Goal: Navigation & Orientation: Find specific page/section

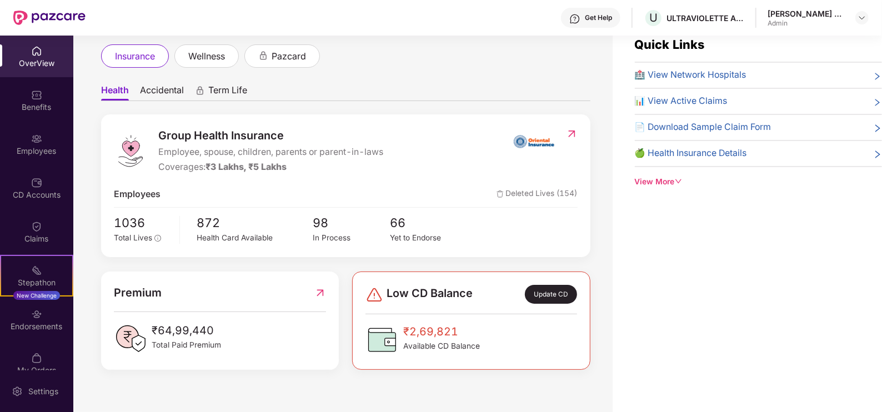
scroll to position [36, 0]
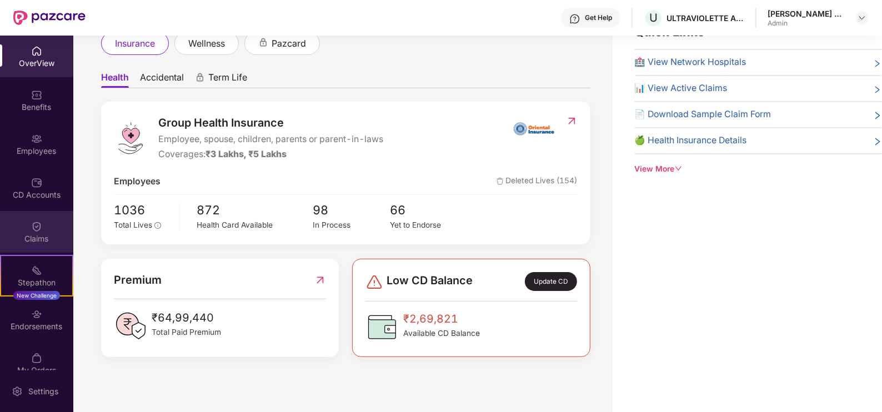
click at [40, 235] on div "Claims" at bounding box center [36, 238] width 73 height 11
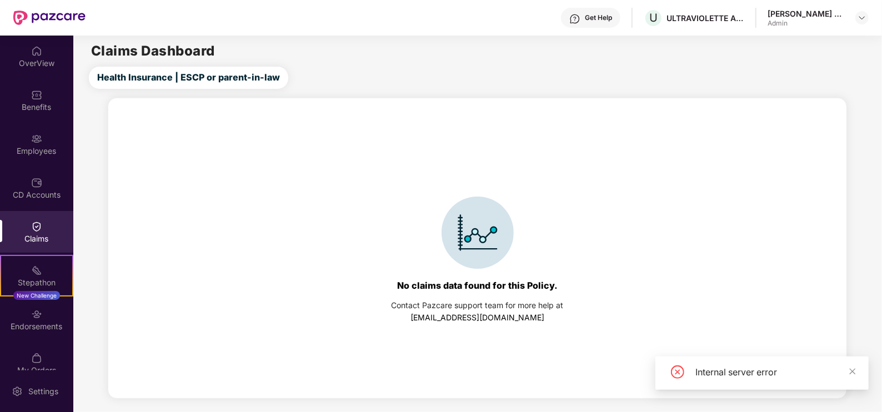
click at [47, 225] on div "Claims" at bounding box center [36, 232] width 73 height 42
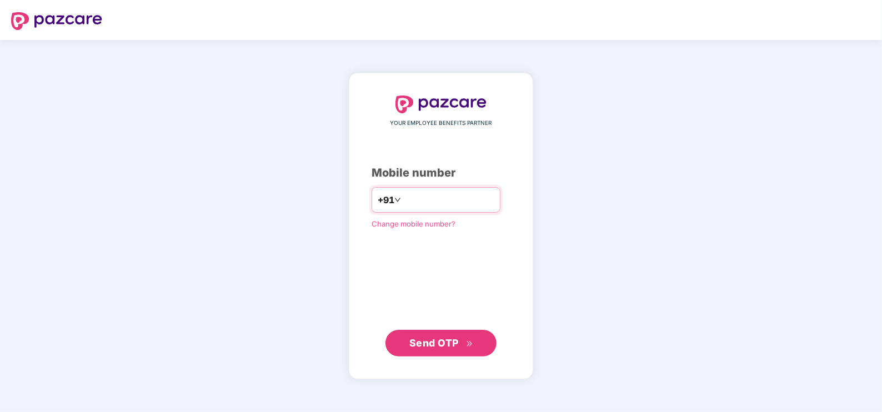
click at [430, 197] on input "number" at bounding box center [448, 200] width 91 height 18
type input "**********"
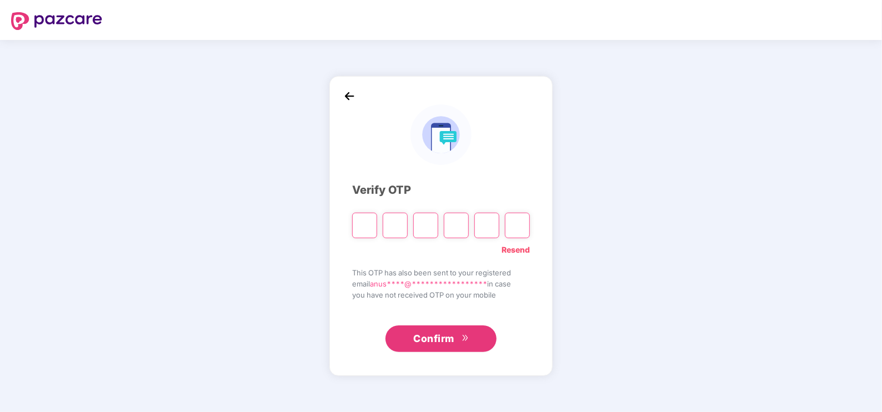
paste input "*"
type input "*"
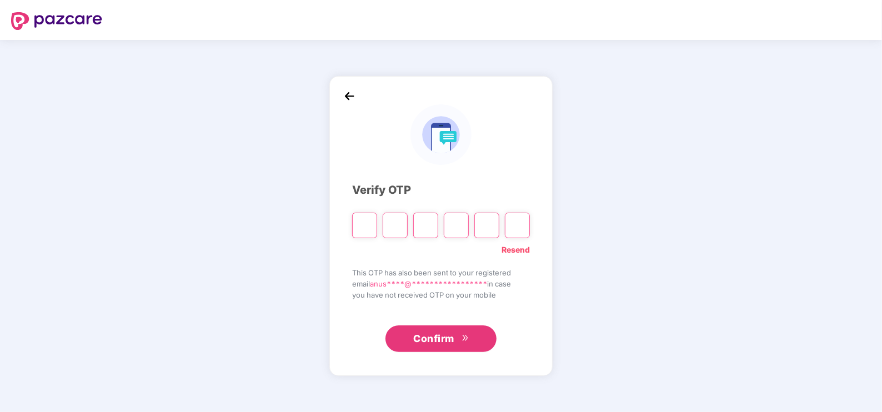
type input "*"
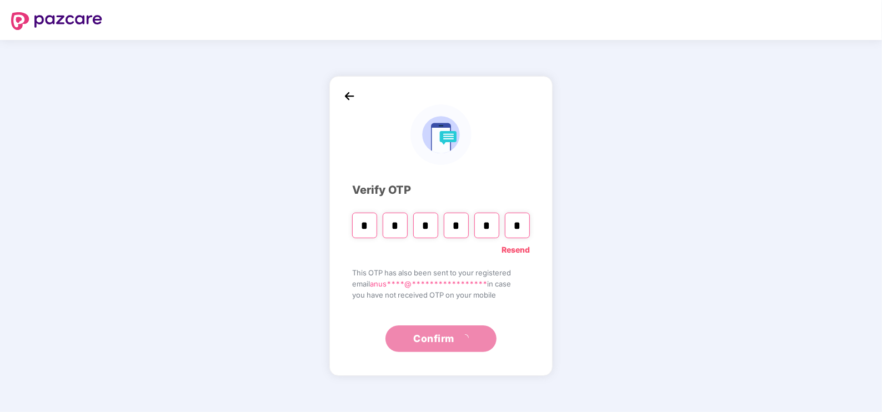
click at [442, 316] on div "**********" at bounding box center [441, 225] width 178 height 253
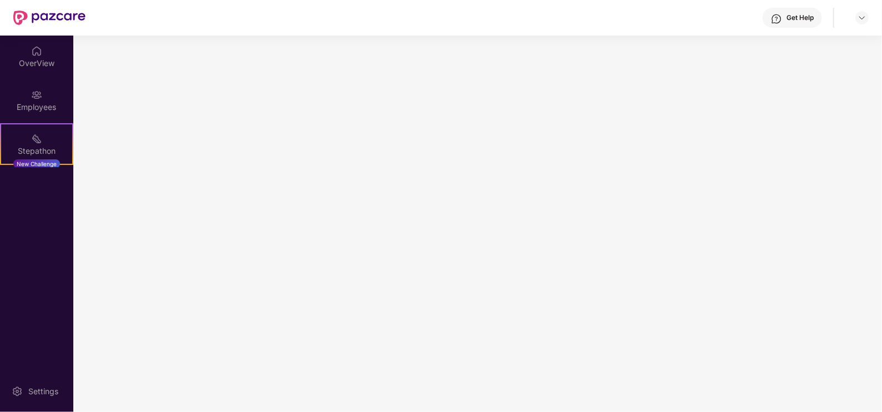
click at [456, 350] on main at bounding box center [477, 224] width 809 height 377
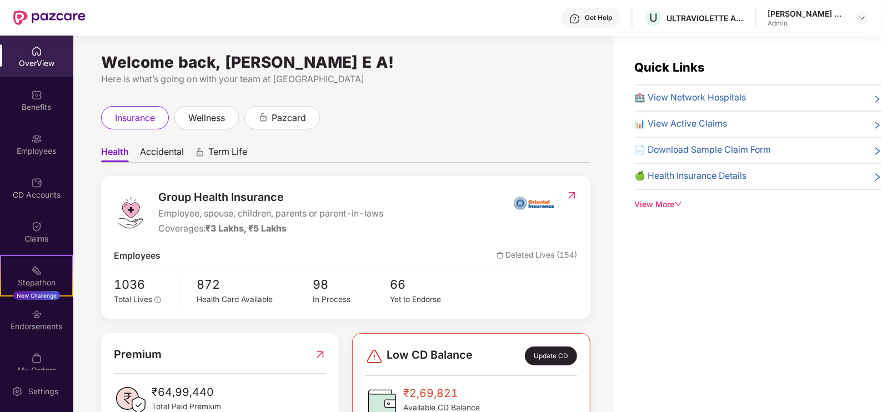
click at [31, 49] on img at bounding box center [36, 51] width 11 height 11
click at [33, 50] on img at bounding box center [36, 51] width 11 height 11
click at [22, 67] on div "OverView" at bounding box center [36, 63] width 73 height 11
click at [31, 94] on img at bounding box center [36, 94] width 11 height 11
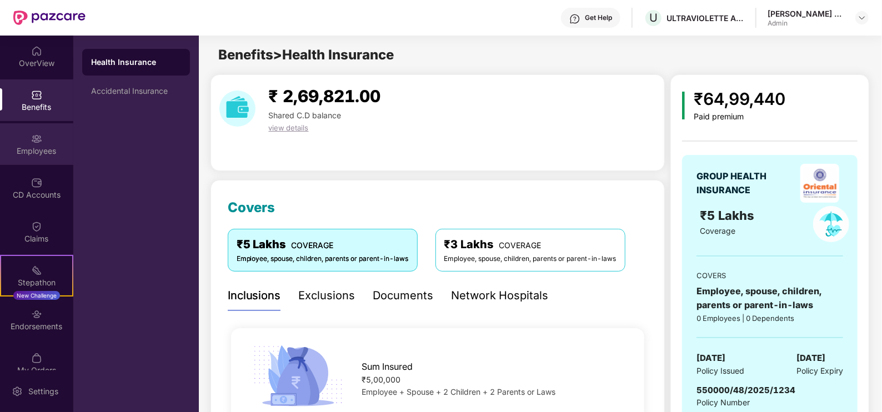
click at [31, 143] on img at bounding box center [36, 138] width 11 height 11
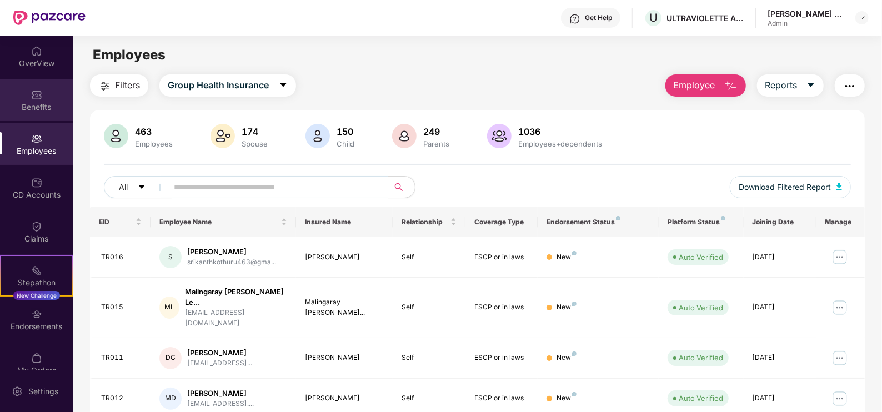
click at [33, 105] on div "Benefits" at bounding box center [36, 107] width 73 height 11
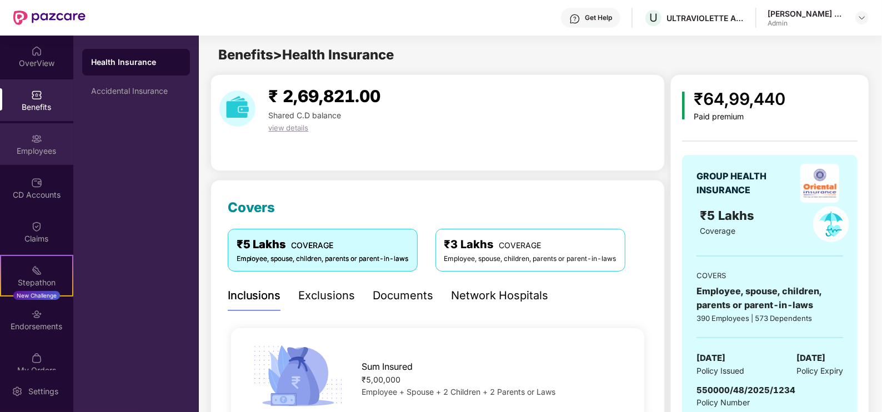
click at [40, 147] on div "Employees" at bounding box center [36, 151] width 73 height 11
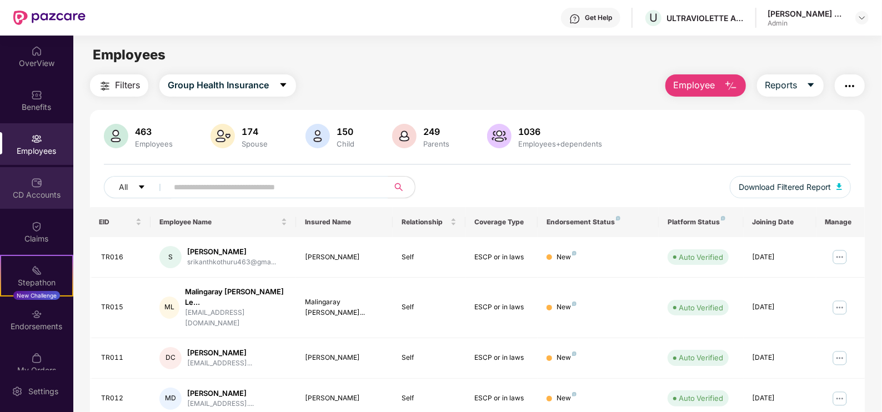
click at [40, 194] on div "CD Accounts" at bounding box center [36, 194] width 73 height 11
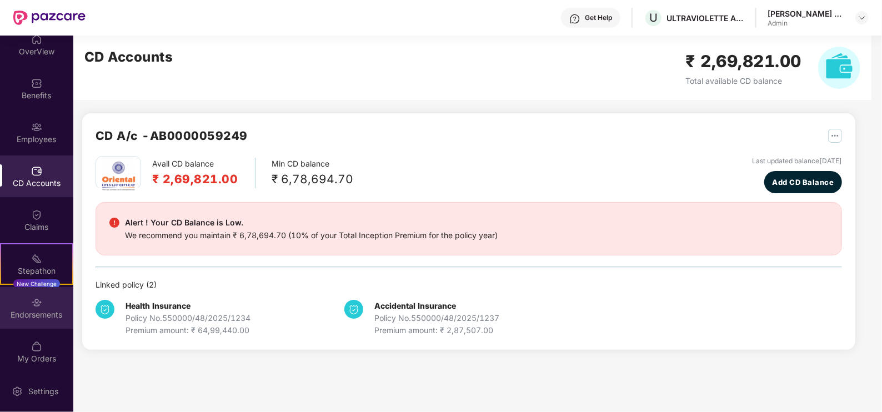
scroll to position [16, 0]
click at [32, 311] on div "Endorsements" at bounding box center [36, 311] width 73 height 11
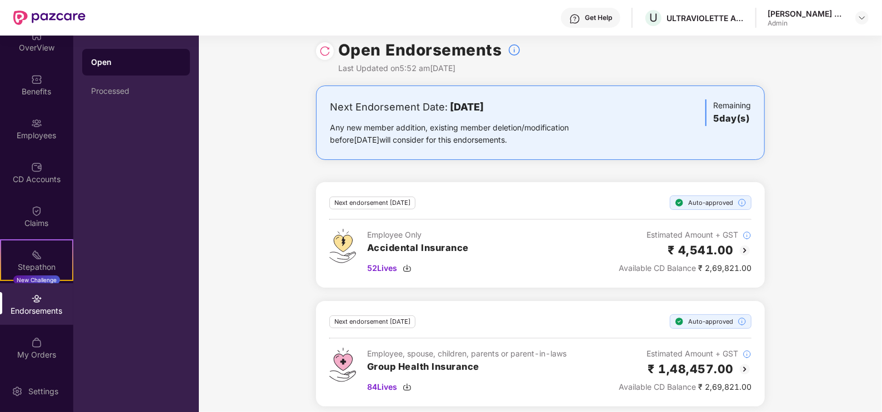
scroll to position [17, 0]
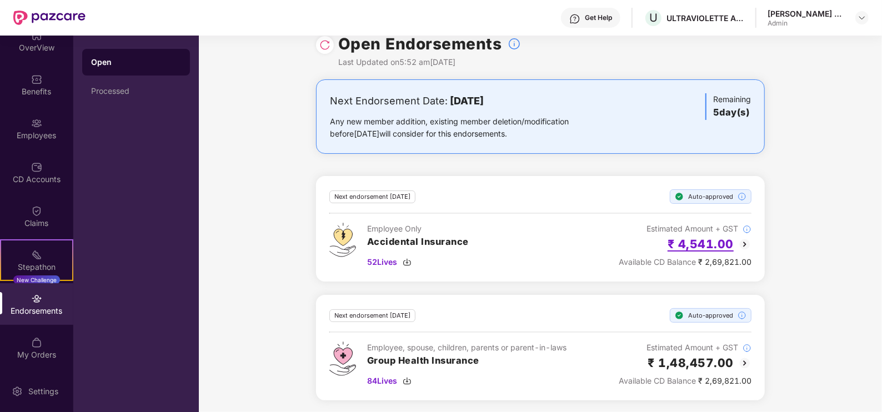
click at [711, 247] on h2 "₹ 4,541.00" at bounding box center [701, 244] width 66 height 18
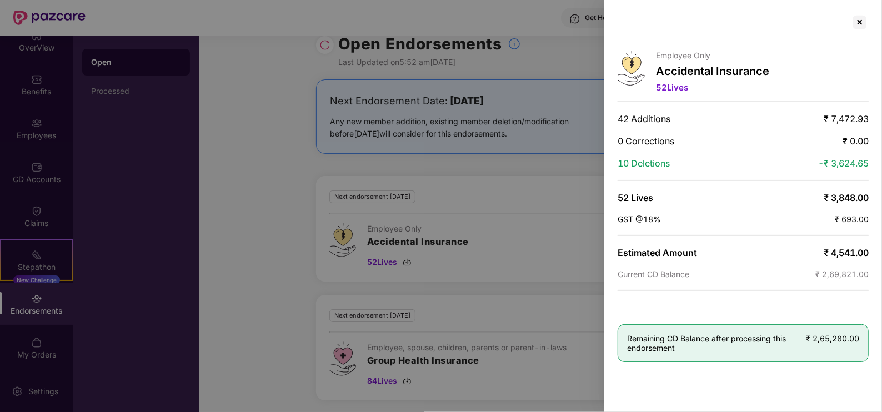
click at [860, 24] on div at bounding box center [860, 22] width 18 height 18
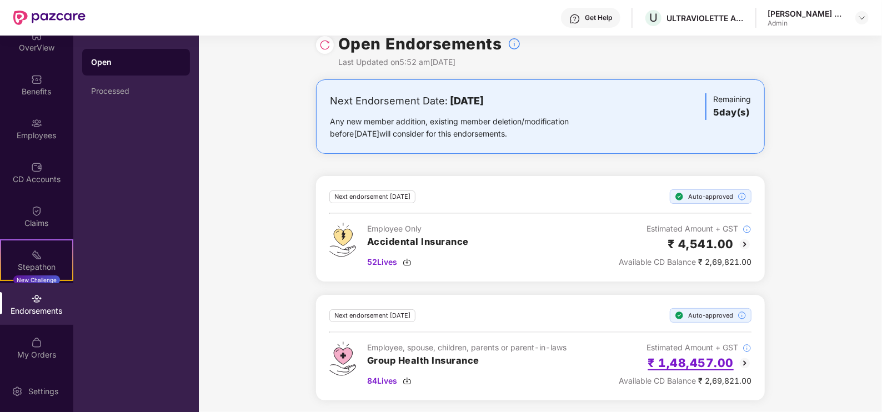
click at [687, 362] on h2 "₹ 1,48,457.00" at bounding box center [692, 363] width 86 height 18
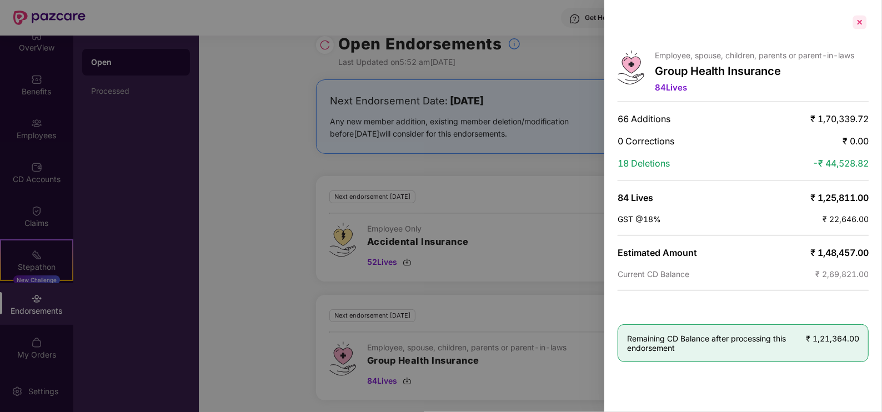
click at [861, 22] on div at bounding box center [860, 22] width 18 height 18
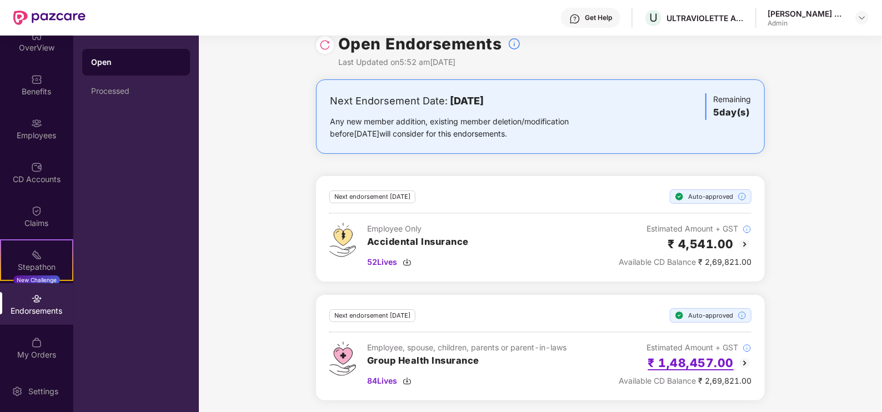
click at [676, 368] on h2 "₹ 1,48,457.00" at bounding box center [692, 363] width 86 height 18
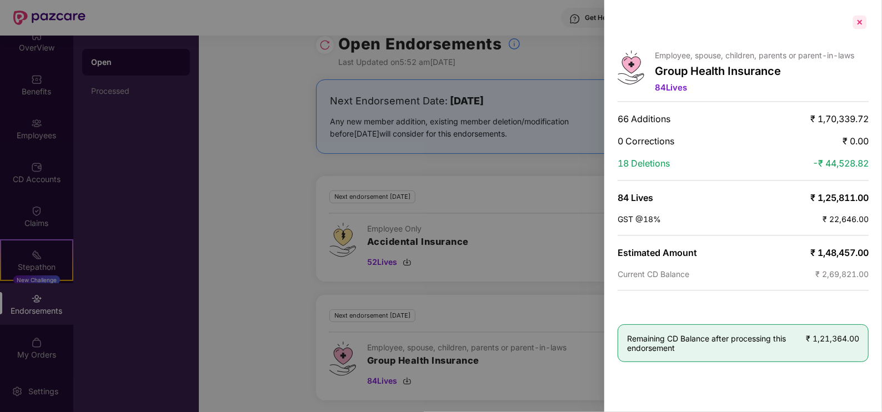
click at [861, 23] on div at bounding box center [860, 22] width 18 height 18
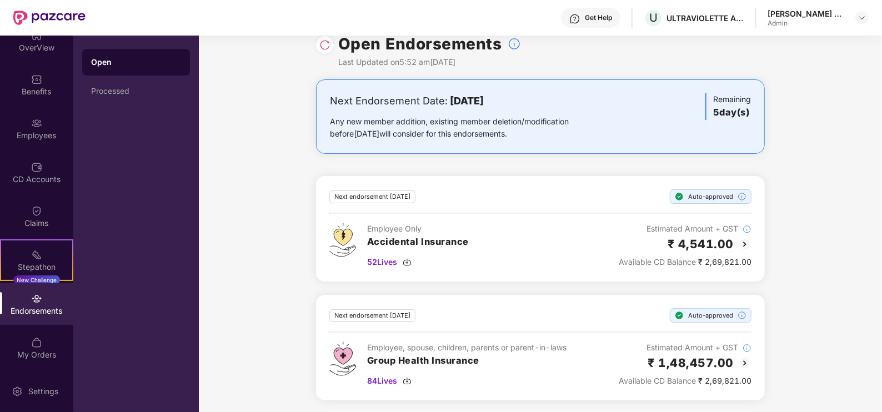
click at [745, 357] on img at bounding box center [745, 363] width 13 height 13
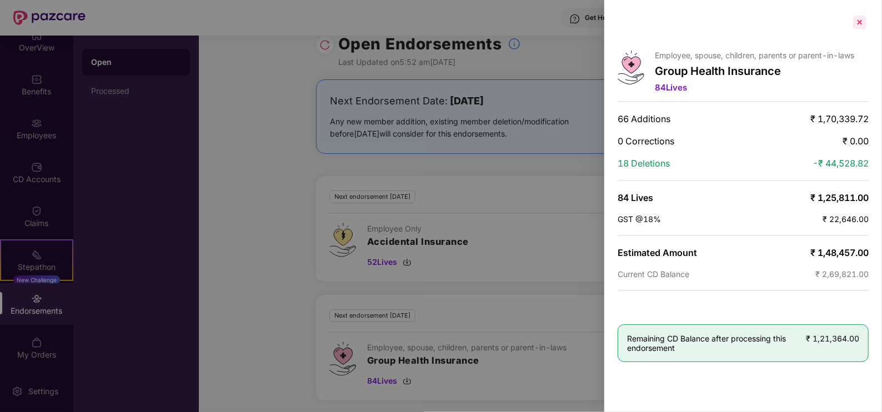
click at [856, 22] on div at bounding box center [860, 22] width 18 height 18
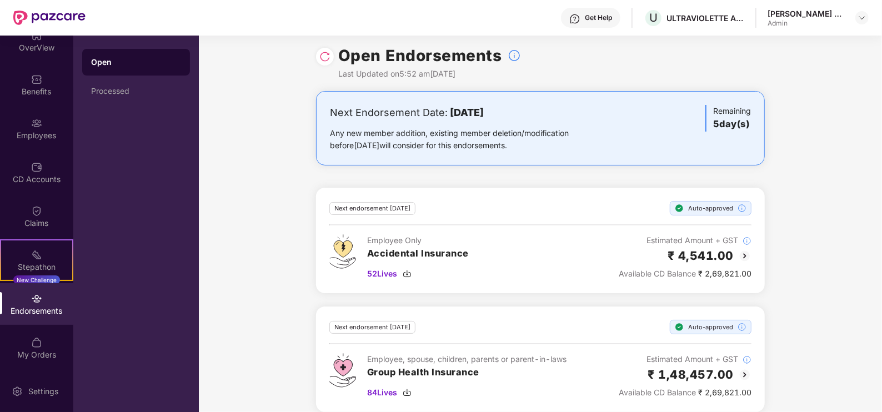
scroll to position [0, 0]
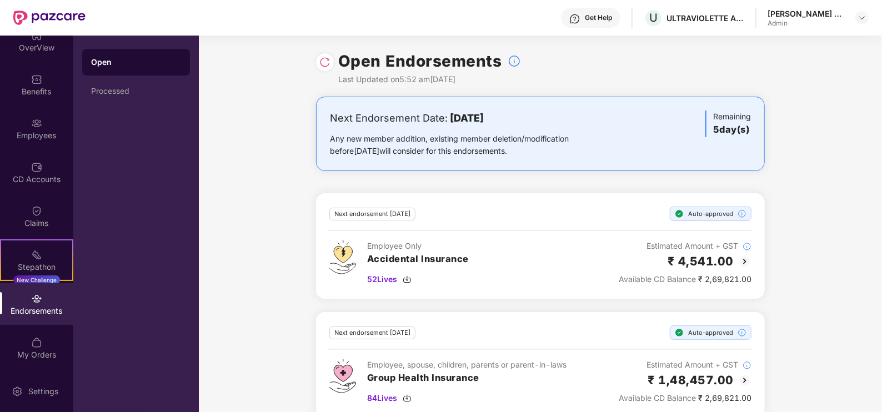
click at [23, 310] on div "Endorsements" at bounding box center [36, 311] width 73 height 11
click at [25, 310] on div "Endorsements" at bounding box center [36, 311] width 73 height 11
click at [36, 352] on div "My Orders" at bounding box center [36, 355] width 73 height 11
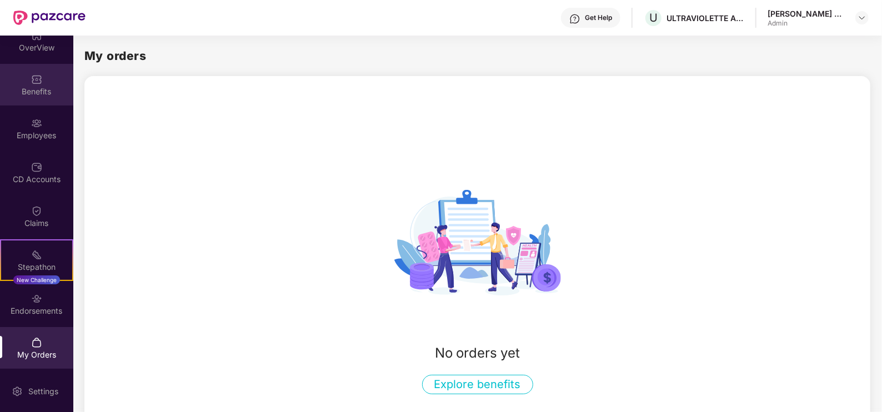
click at [31, 86] on div "Benefits" at bounding box center [36, 91] width 73 height 11
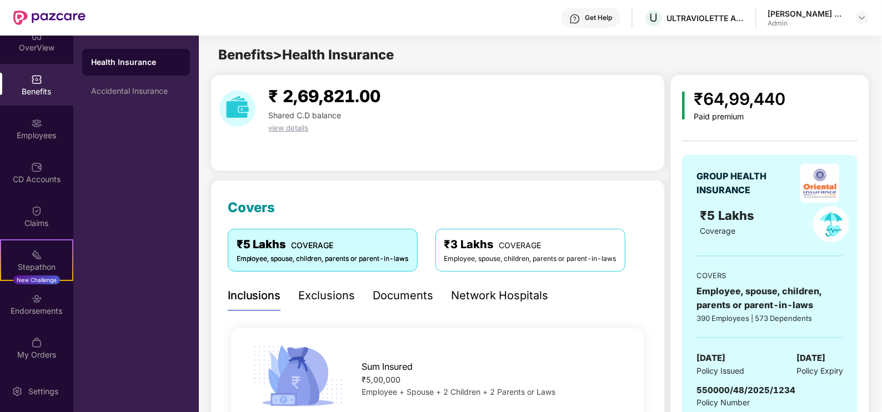
click at [31, 84] on img at bounding box center [36, 79] width 11 height 11
click at [33, 134] on div "Employees" at bounding box center [36, 135] width 73 height 11
